Goal: Navigation & Orientation: Find specific page/section

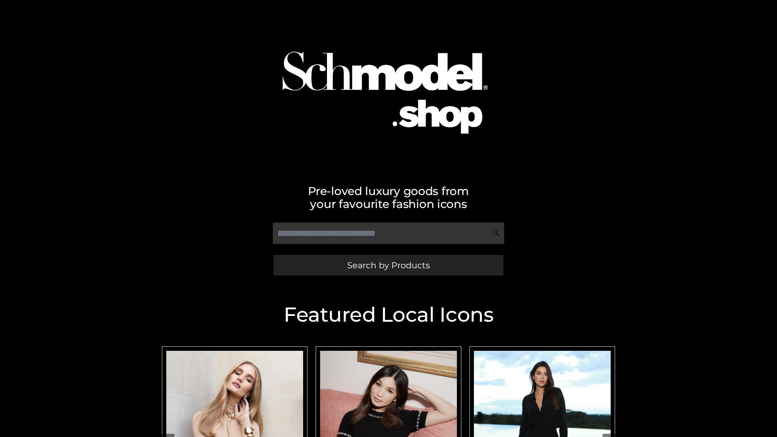
click at [388, 265] on span "Search by Products" at bounding box center [388, 265] width 83 height 8
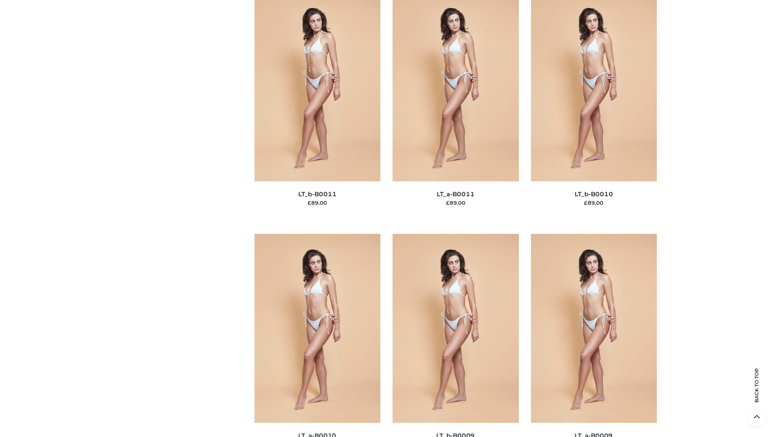
scroll to position [3633, 0]
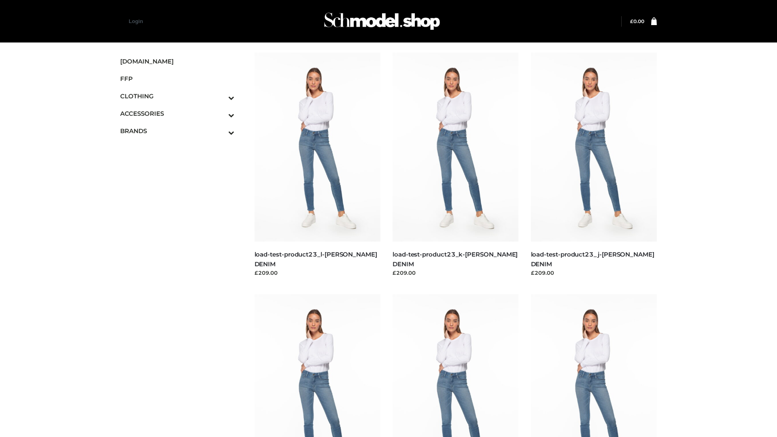
scroll to position [710, 0]
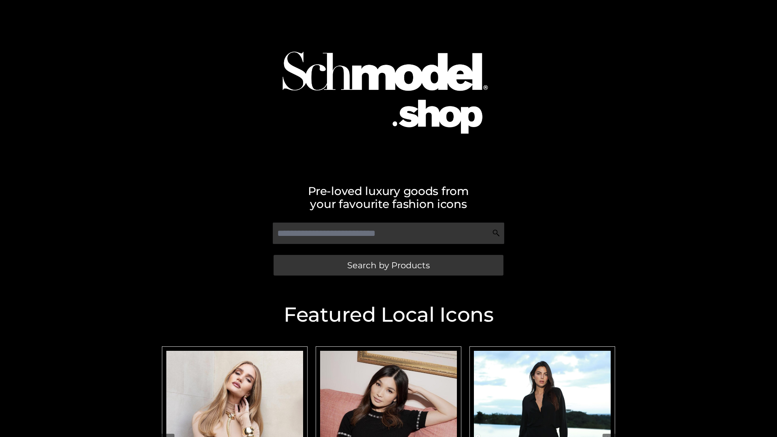
click at [388, 265] on span "Search by Products" at bounding box center [388, 265] width 83 height 8
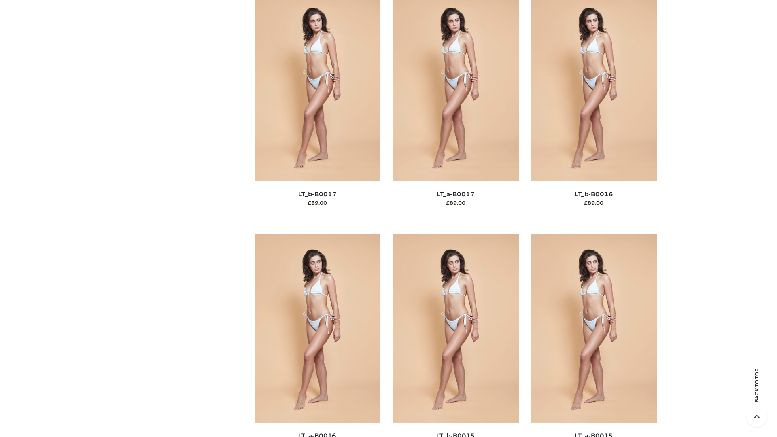
scroll to position [2659, 0]
